Goal: Book appointment/travel/reservation

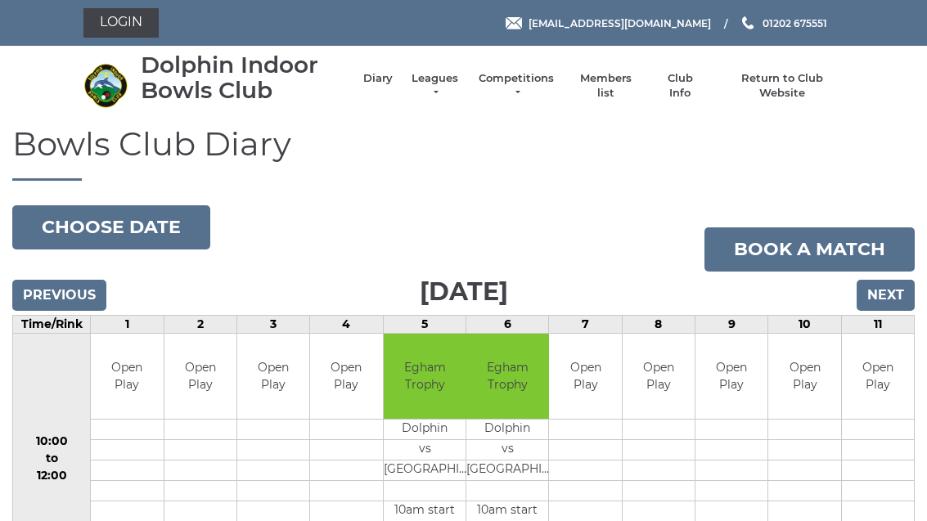
scroll to position [13, 0]
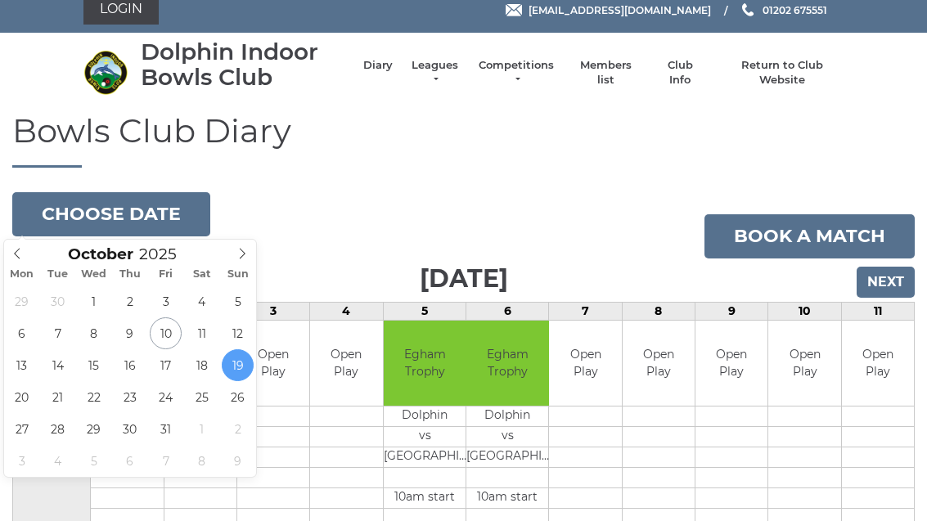
type input "[DATE]"
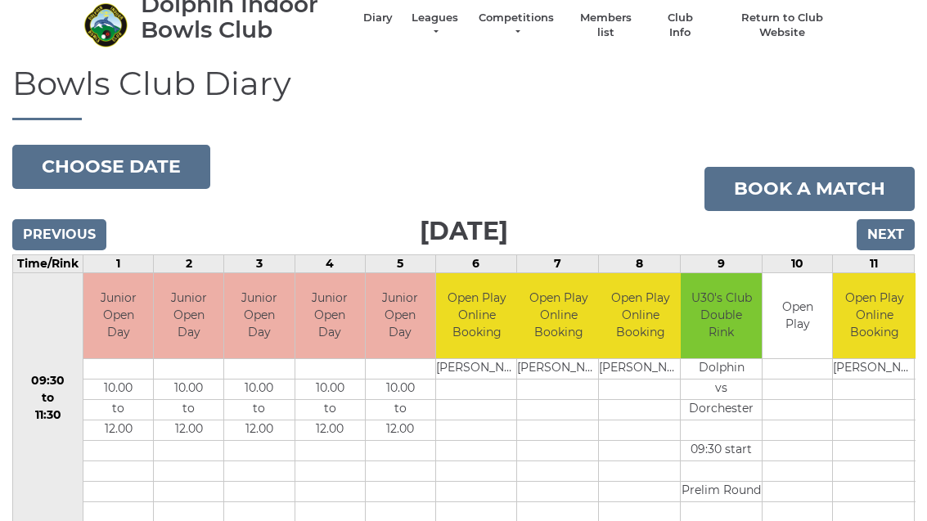
scroll to position [59, 0]
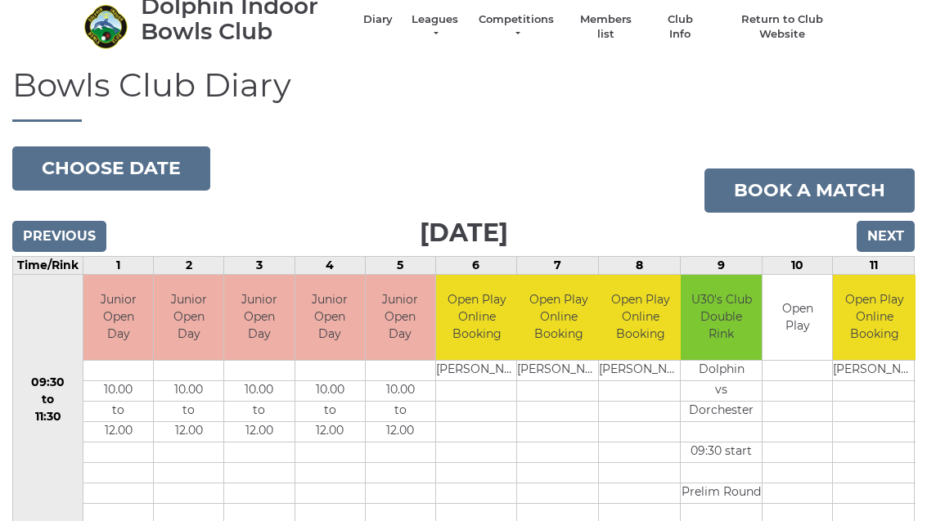
click at [887, 234] on input "Next" at bounding box center [886, 236] width 58 height 31
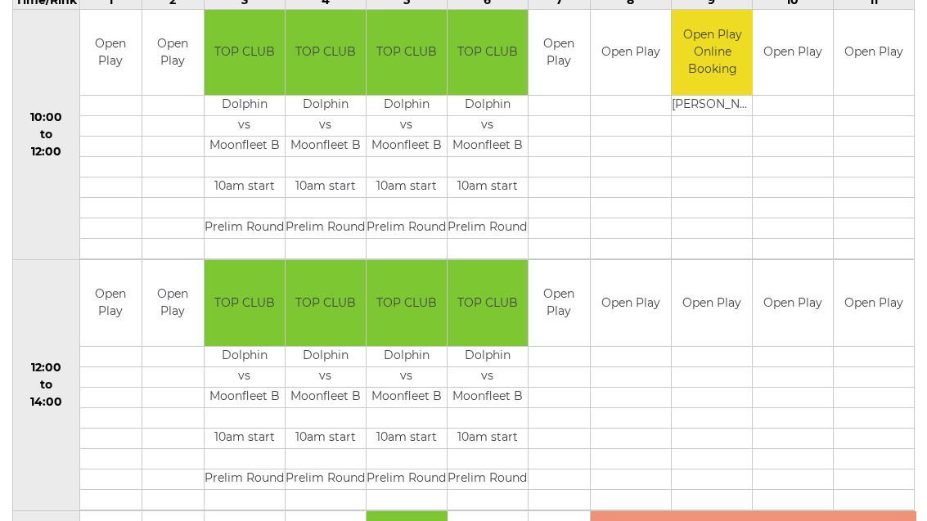
scroll to position [274, 0]
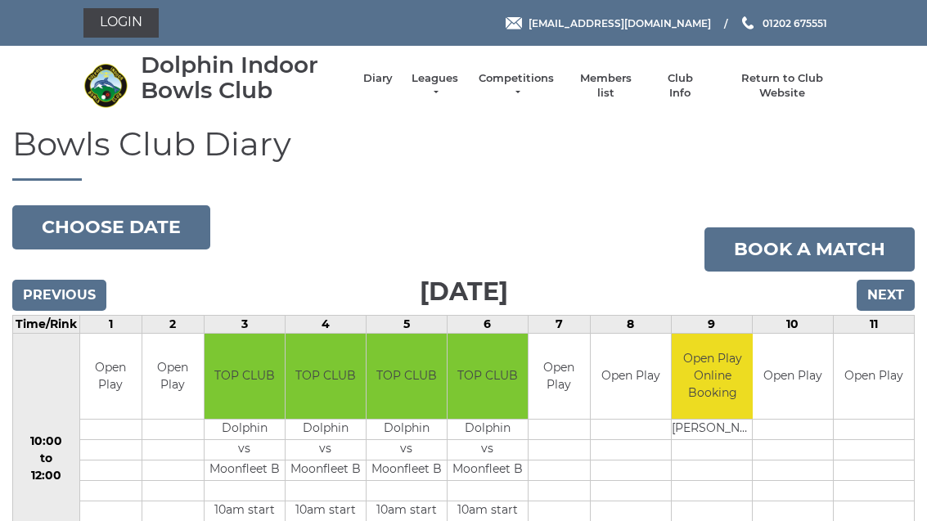
scroll to position [274, 0]
